Goal: Check status: Check status

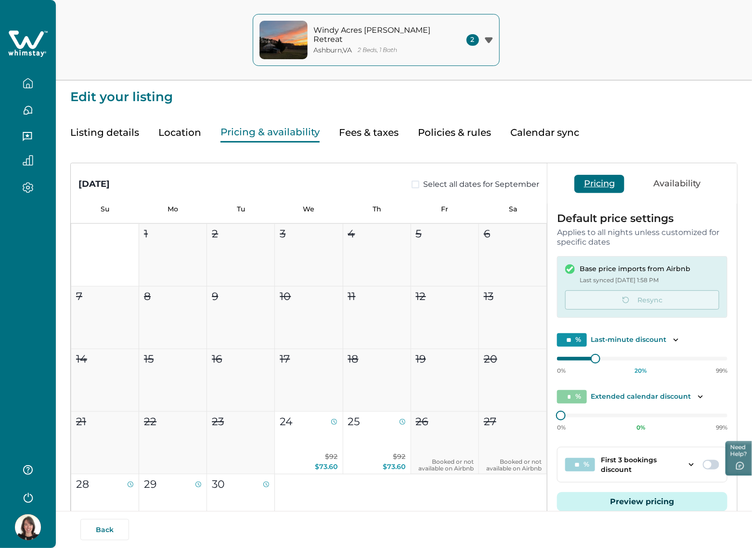
click at [636, 280] on p "Last synced [DATE] 1:58 PM" at bounding box center [635, 280] width 111 height 10
click at [649, 278] on p "Last synced [DATE] 1:58 PM" at bounding box center [635, 280] width 111 height 10
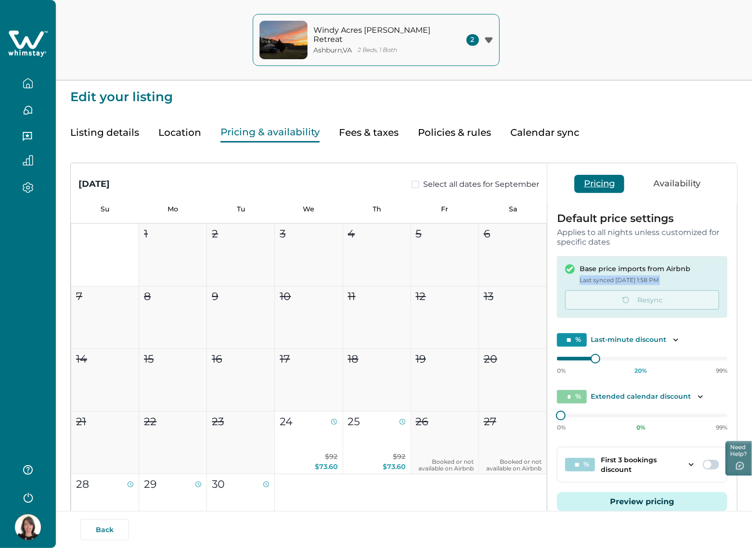
click at [714, 287] on div "Base price imports from Airbnb Last synced [DATE] 1:58 PM Resync" at bounding box center [642, 287] width 170 height 62
click at [684, 279] on p "Last synced [DATE] 1:58 PM" at bounding box center [635, 280] width 111 height 10
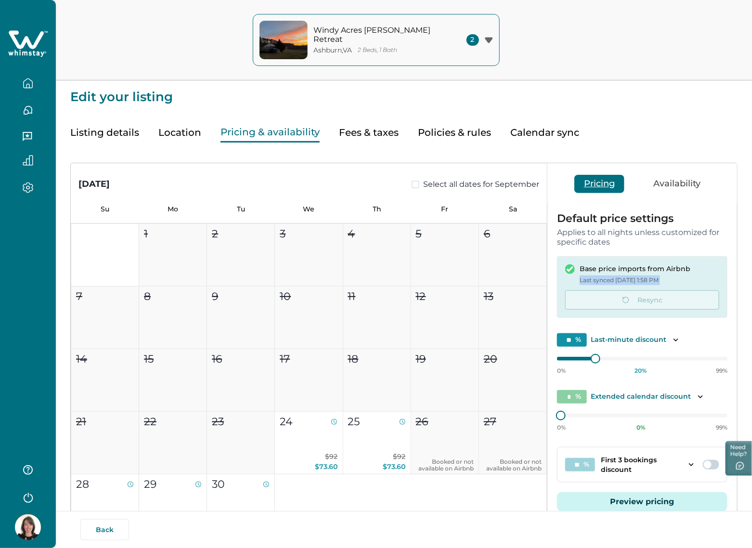
click at [684, 279] on p "Last synced [DATE] 1:58 PM" at bounding box center [635, 280] width 111 height 10
